Goal: Information Seeking & Learning: Learn about a topic

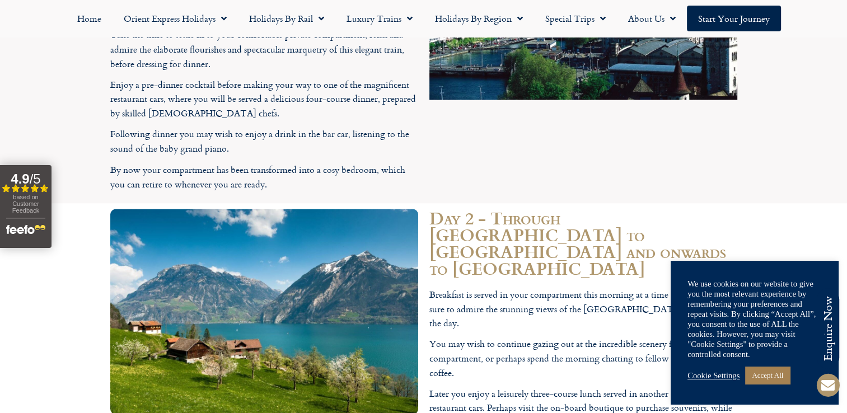
scroll to position [1960, 0]
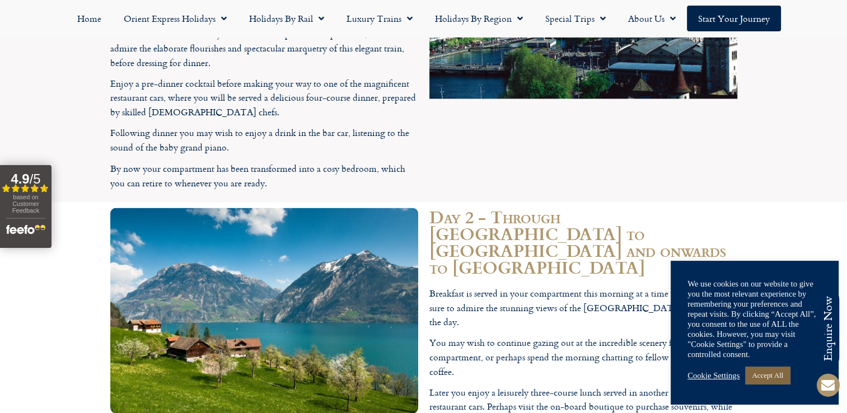
click at [777, 375] on link "Accept All" at bounding box center [767, 375] width 45 height 17
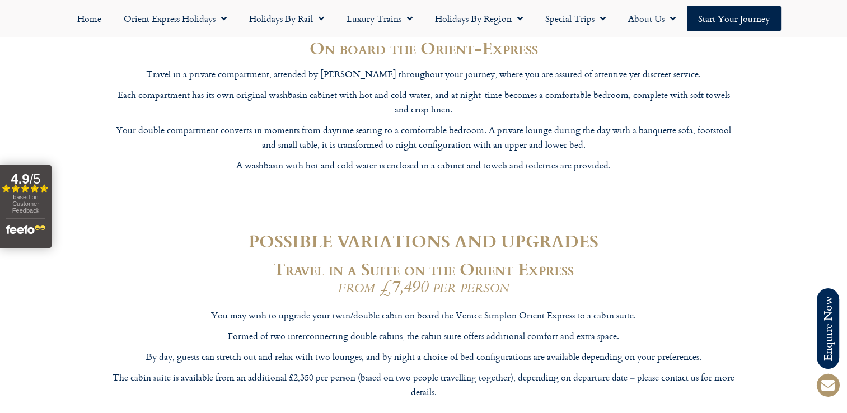
scroll to position [3583, 0]
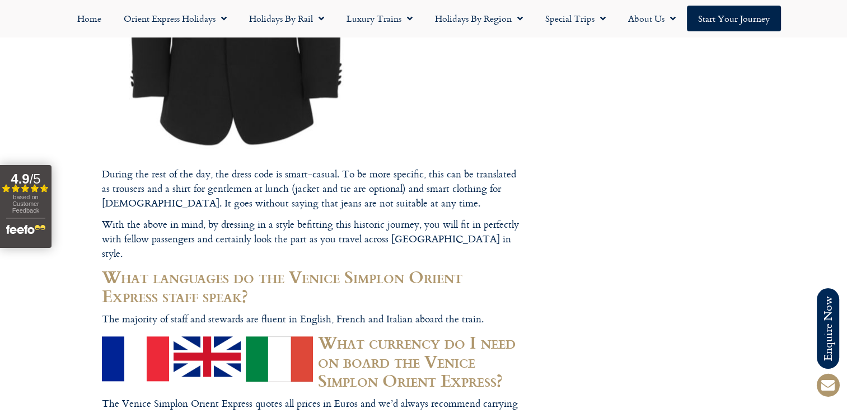
scroll to position [1120, 0]
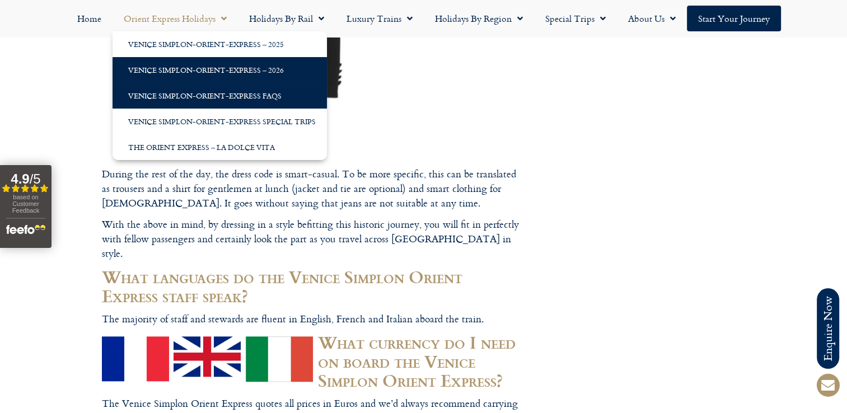
click at [177, 72] on link "Venice Simplon-Orient-Express – 2026" at bounding box center [220, 70] width 214 height 26
